Goal: Check status: Check status

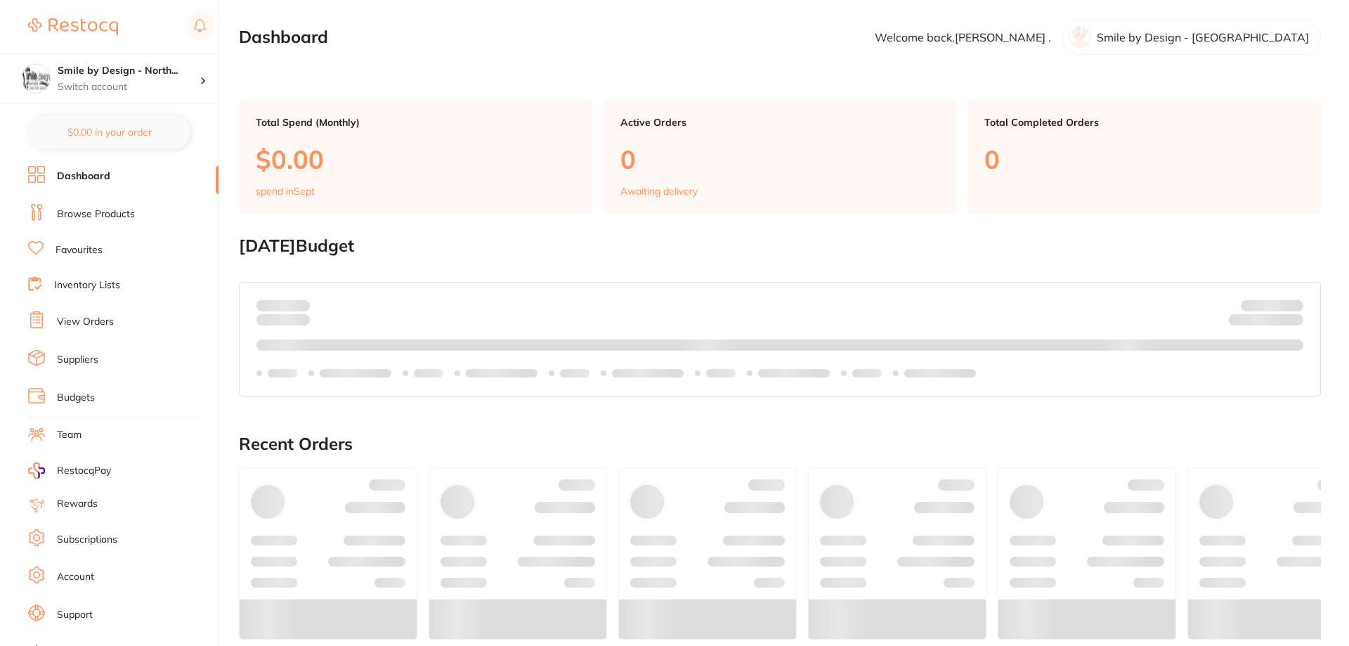
click at [105, 321] on link "View Orders" at bounding box center [85, 322] width 57 height 14
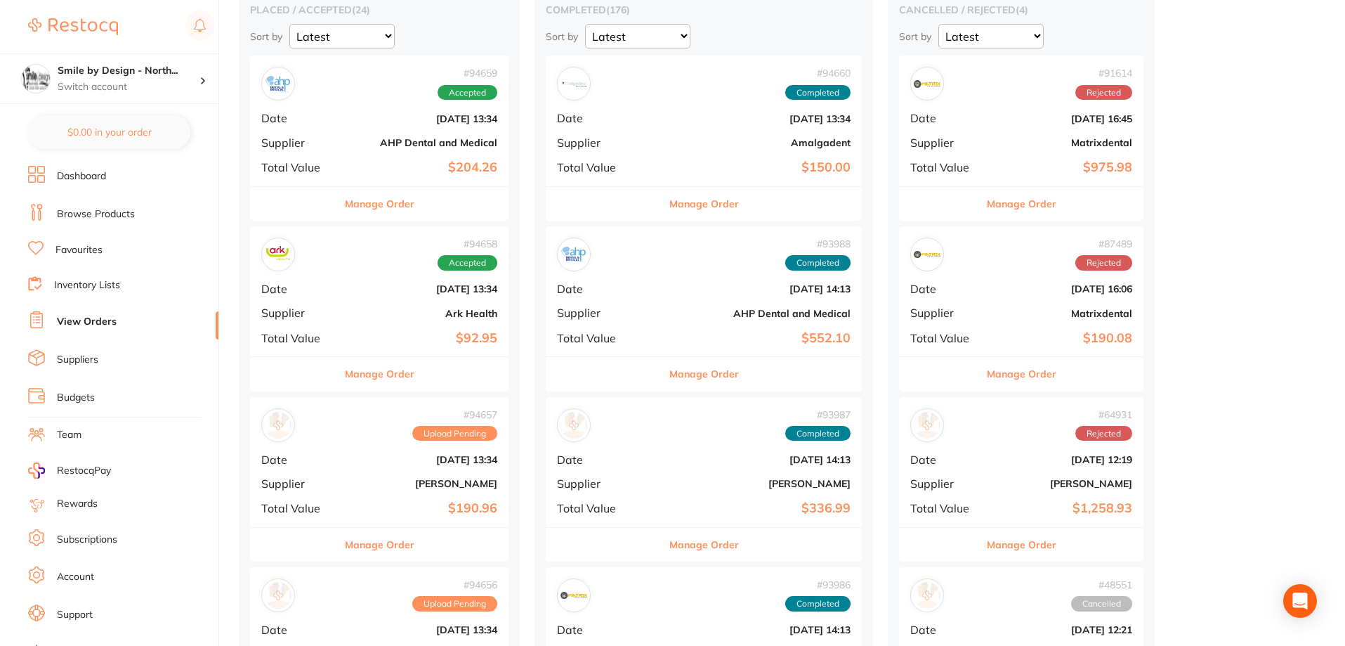
scroll to position [351, 0]
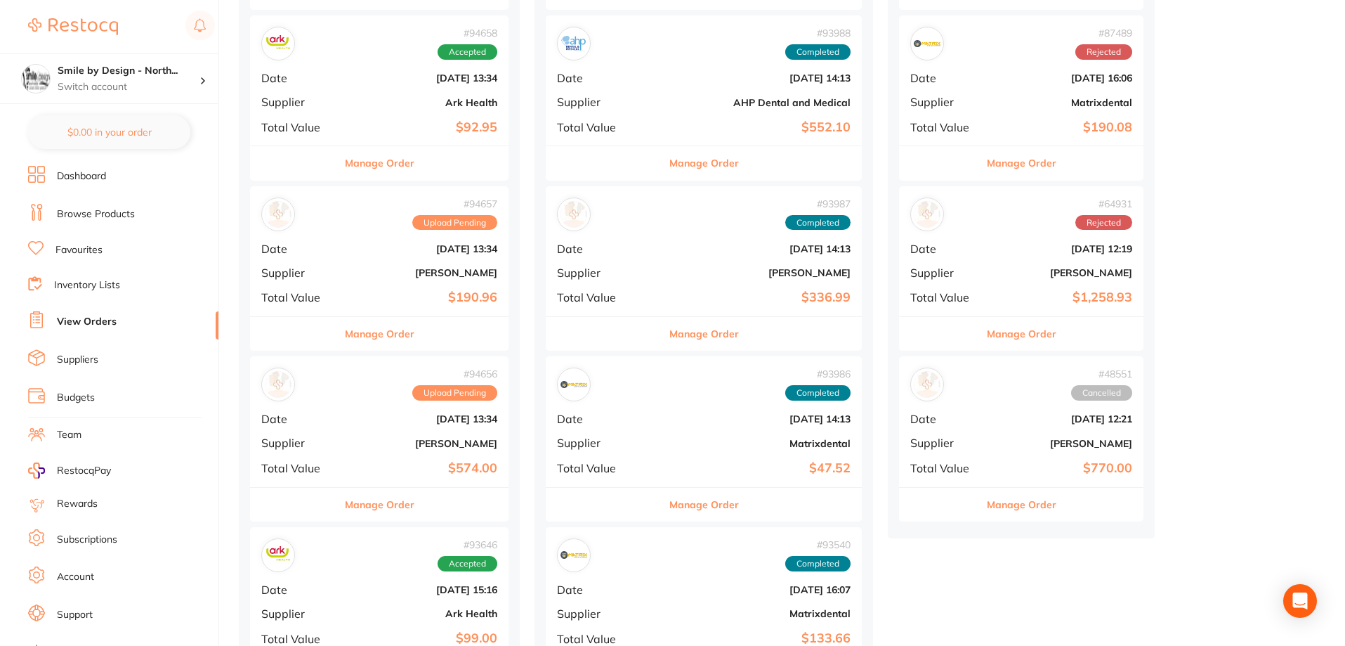
click at [425, 435] on div "# 94656 Upload Pending Date Sept 25 2025, 13:34 Supplier Henry Schein Halas Tot…" at bounding box center [379, 421] width 259 height 130
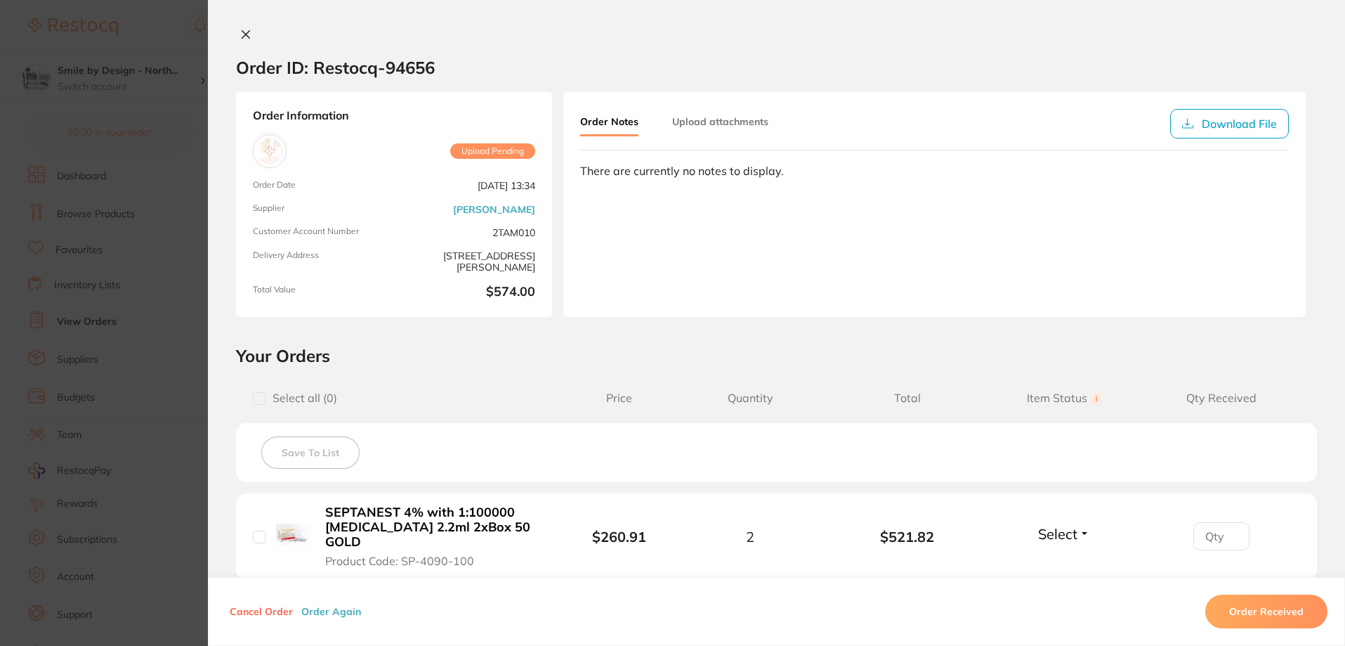
scroll to position [141, 0]
click at [250, 34] on button at bounding box center [246, 35] width 20 height 15
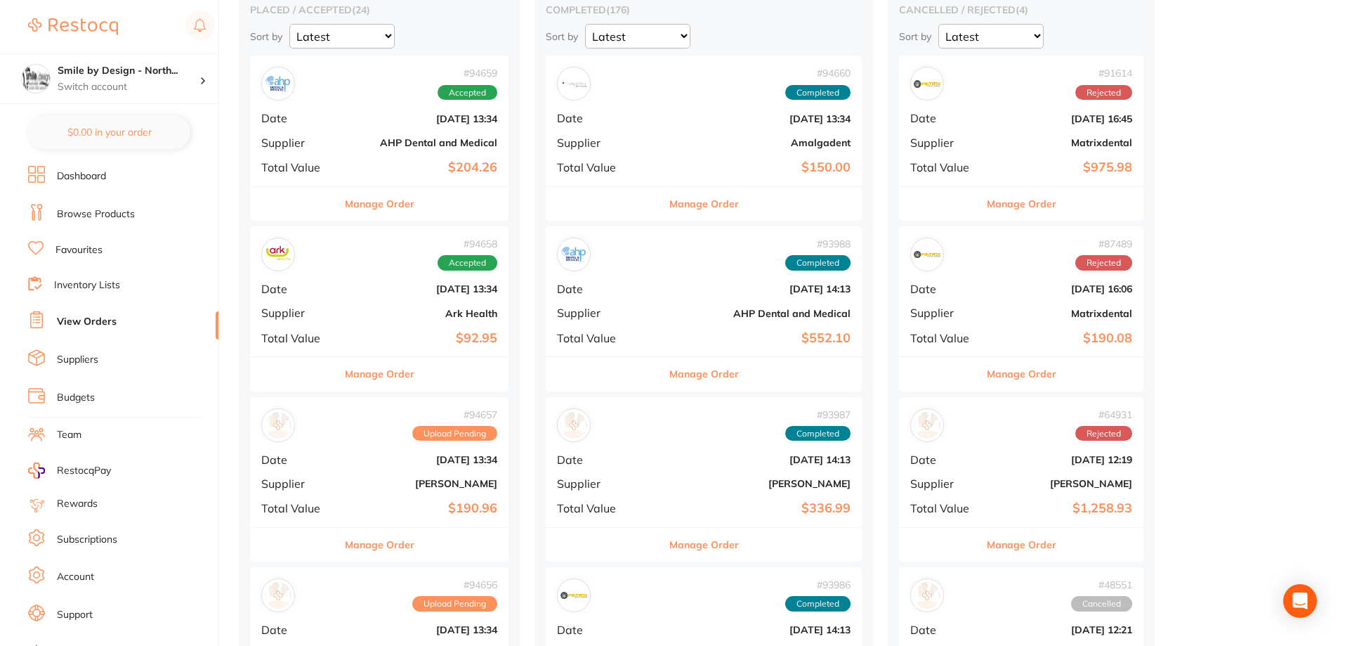
click at [149, 75] on h4 "Smile by Design - North..." at bounding box center [129, 71] width 142 height 14
click at [157, 114] on div "Smile by Design" at bounding box center [109, 121] width 197 height 49
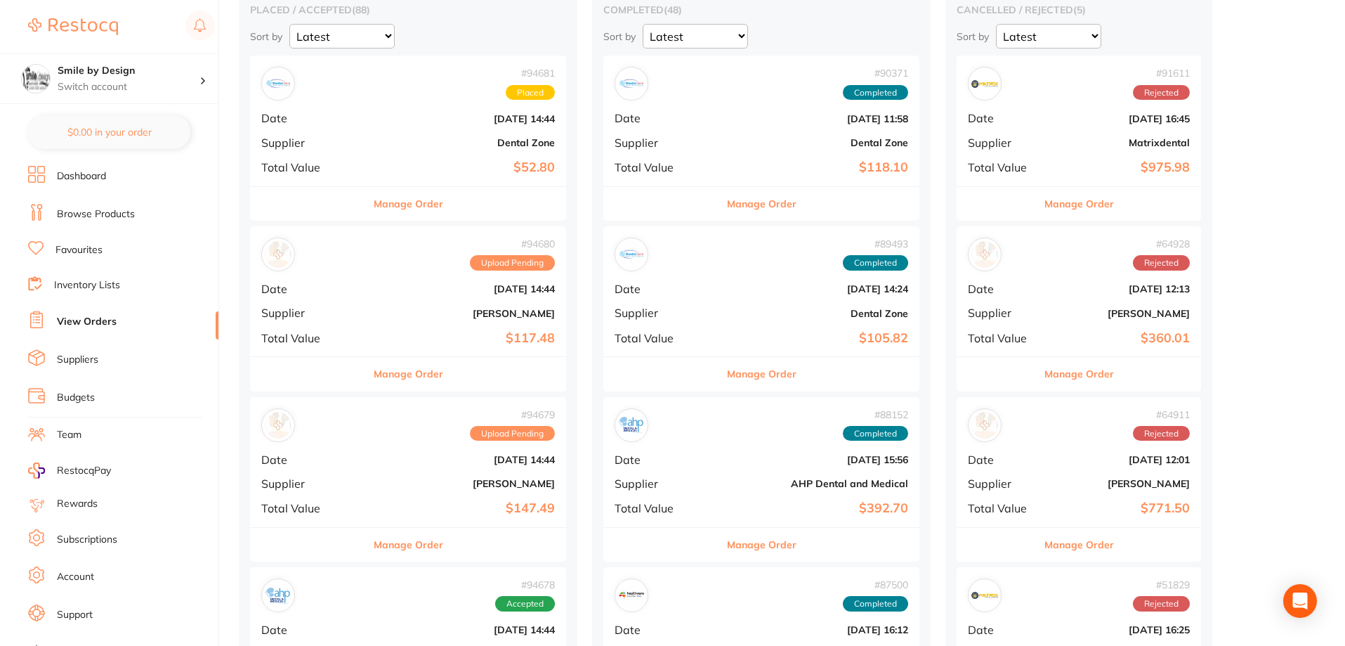
click at [455, 474] on div "# 94679 Upload Pending Date [DATE] 14:44 Supplier [PERSON_NAME] Total Value $14…" at bounding box center [408, 462] width 316 height 130
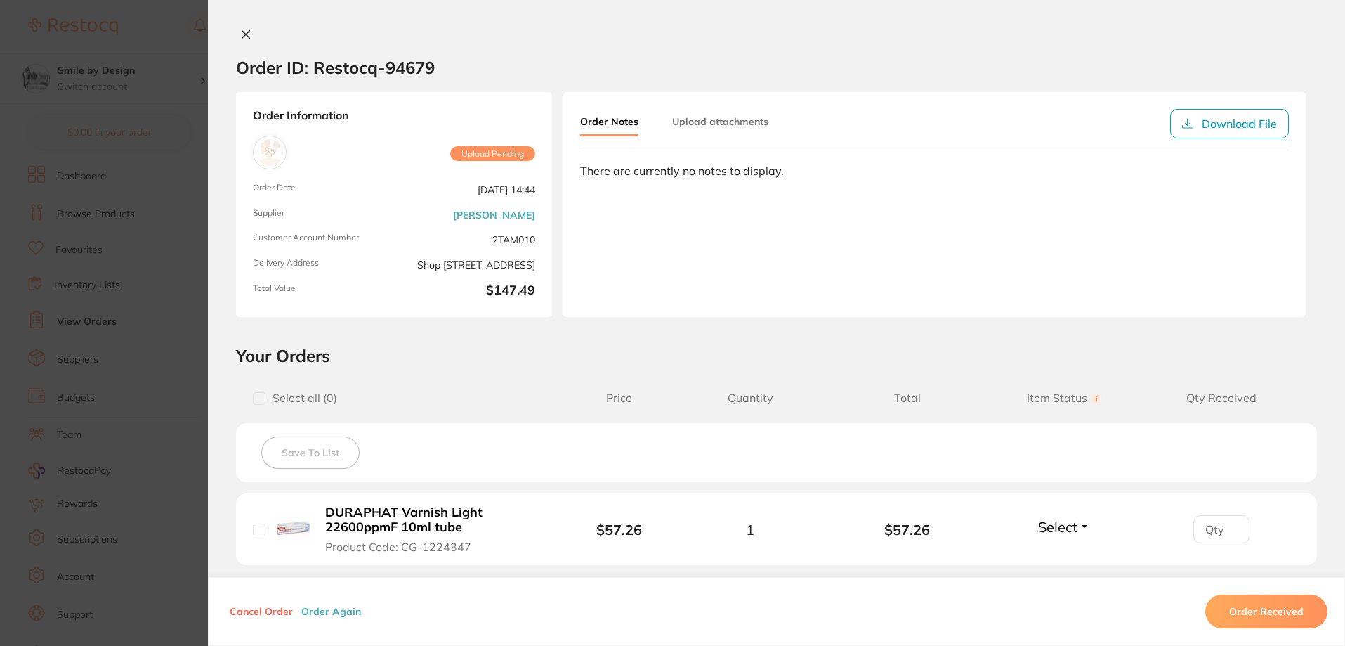
click at [244, 27] on div "Order ID: Restocq- 94679 Order Information Upload Pending Order Date [DATE] 14:…" at bounding box center [776, 323] width 1137 height 646
click at [247, 36] on icon at bounding box center [245, 34] width 11 height 11
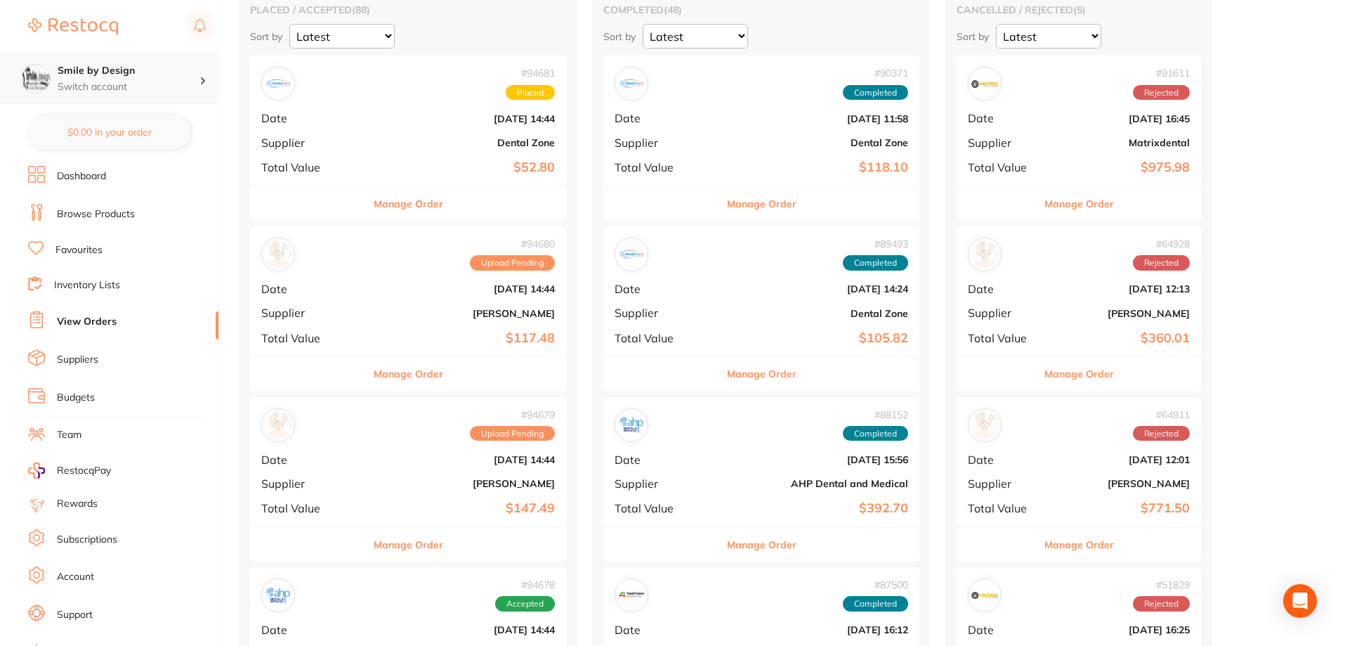
click at [145, 79] on div "Smile by Design Switch account" at bounding box center [129, 79] width 142 height 30
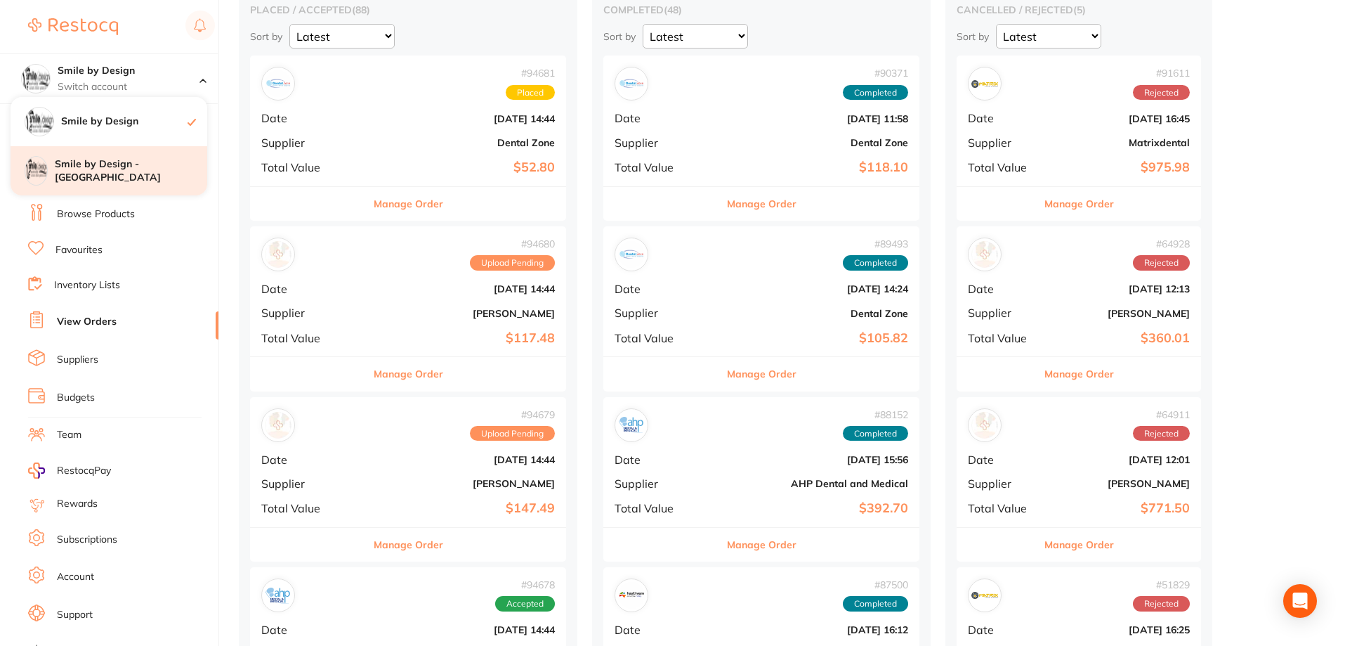
click at [145, 164] on h4 "Smile by Design - [GEOGRAPHIC_DATA]" at bounding box center [131, 170] width 152 height 27
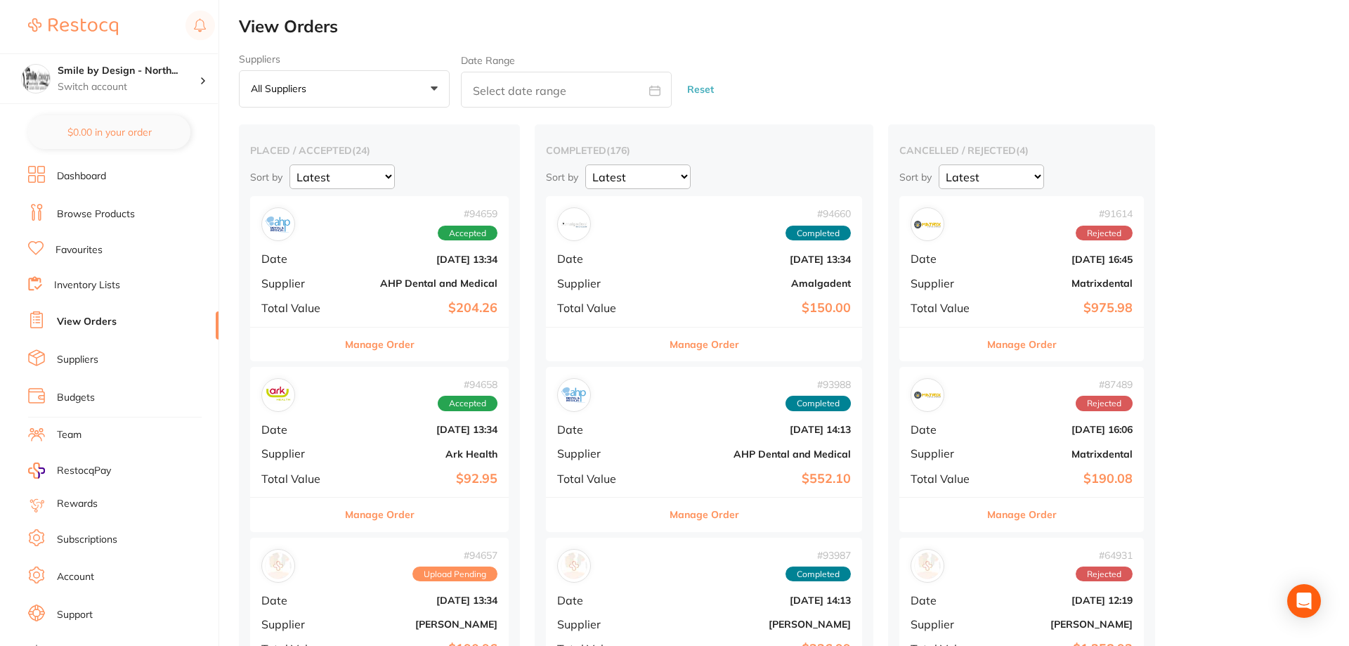
click at [443, 287] on b "AHP Dental and Medical" at bounding box center [423, 282] width 150 height 11
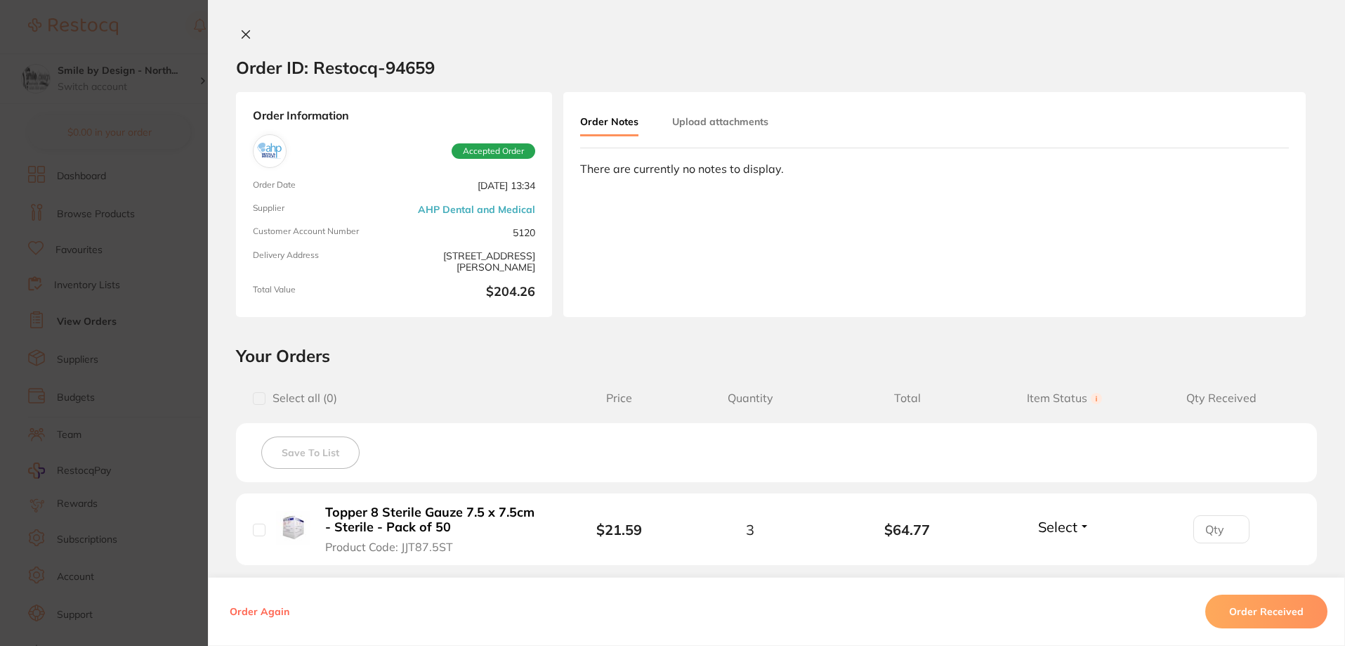
click at [241, 39] on icon at bounding box center [245, 34] width 11 height 11
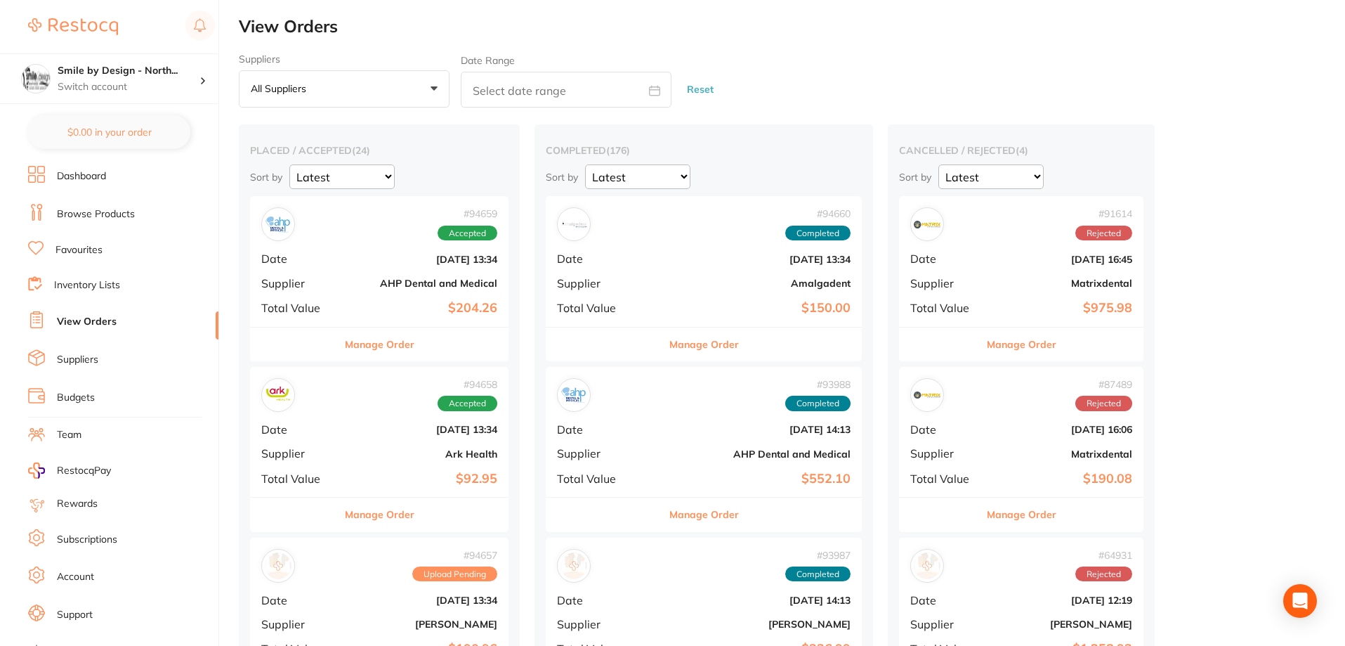
click at [407, 471] on b "$92.95" at bounding box center [423, 478] width 150 height 15
